Goal: Find specific page/section

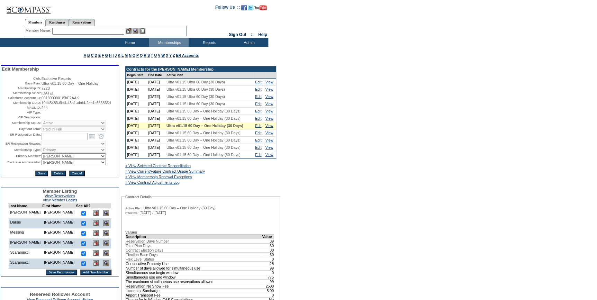
click at [104, 34] on input "text" at bounding box center [88, 31] width 72 height 7
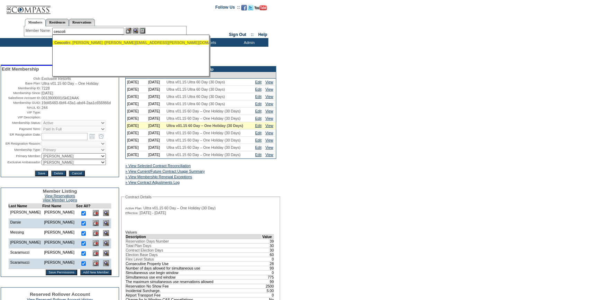
click at [99, 42] on div "Cescoli ni, Brian (brian.cescolini@aus.com)" at bounding box center [130, 42] width 152 height 4
type input "Cescolini, Brian (brian.cescolini@aus.com)"
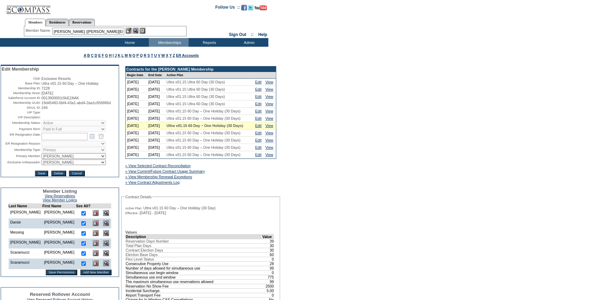
click at [132, 30] on img at bounding box center [129, 31] width 6 height 6
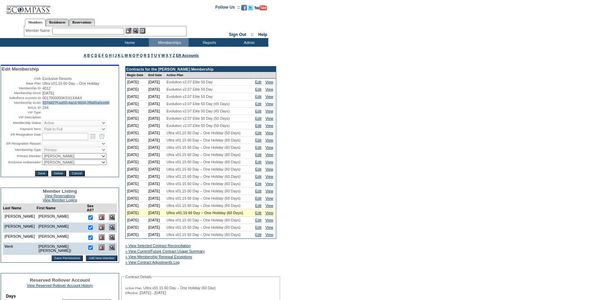
drag, startPoint x: 117, startPoint y: 104, endPoint x: 41, endPoint y: 106, distance: 76.2
click at [42, 105] on span "337d427f-ea55-4acd-9604-2ffa65a0ceb8" at bounding box center [75, 103] width 67 height 4
copy span "337d427f-ea55-4acd-9604-2ffa65a0ceb8"
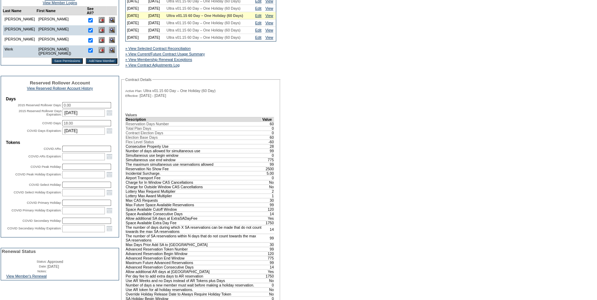
scroll to position [252, 0]
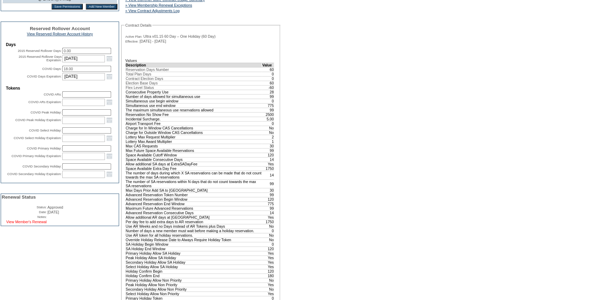
click at [38, 224] on link "View Member's Renewal" at bounding box center [26, 222] width 40 height 4
